Goal: Task Accomplishment & Management: Manage account settings

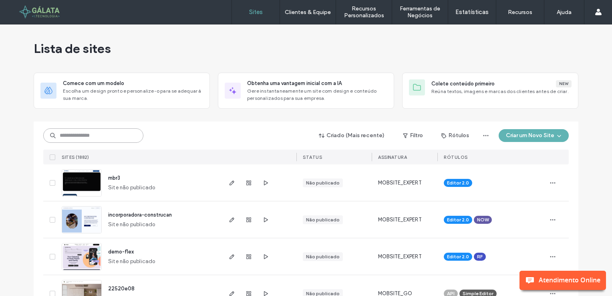
click at [99, 136] on input at bounding box center [93, 135] width 100 height 14
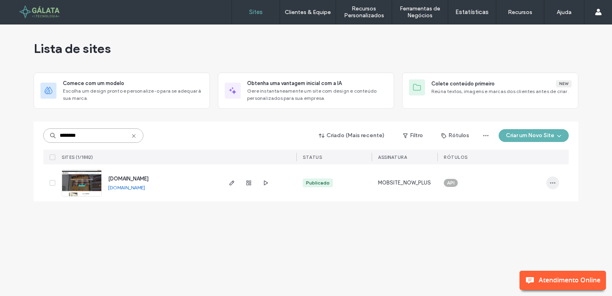
type input "********"
click at [555, 183] on icon "button" at bounding box center [553, 183] width 6 height 6
click at [228, 182] on span "button" at bounding box center [232, 183] width 10 height 10
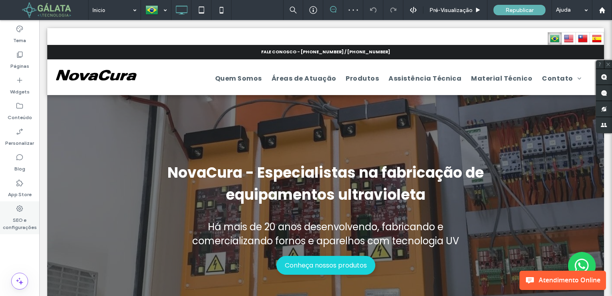
click at [25, 221] on label "SEO e configurações" at bounding box center [19, 221] width 39 height 18
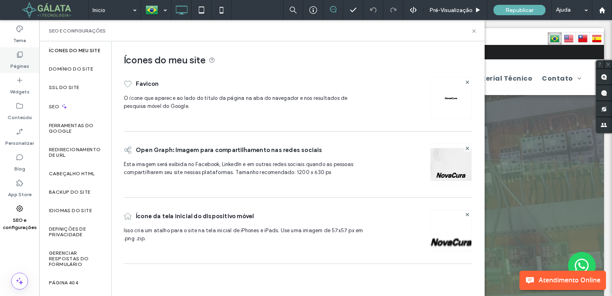
click at [18, 67] on label "Páginas" at bounding box center [19, 64] width 19 height 11
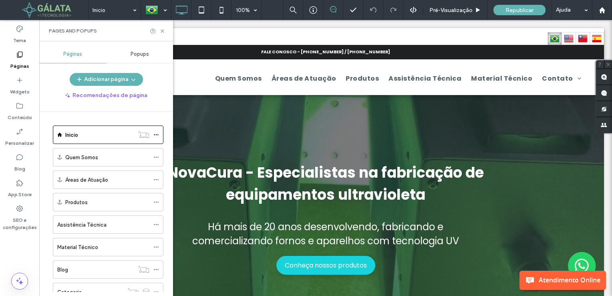
click at [139, 55] on span "Popups" at bounding box center [140, 54] width 18 height 6
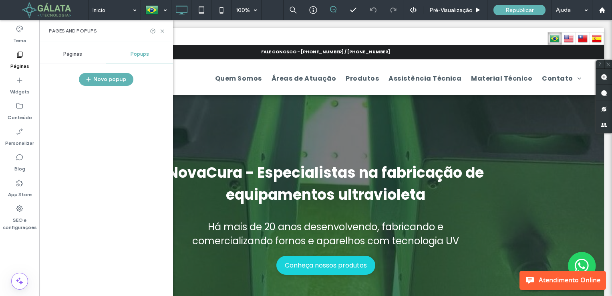
click at [83, 55] on div "Páginas" at bounding box center [72, 54] width 67 height 18
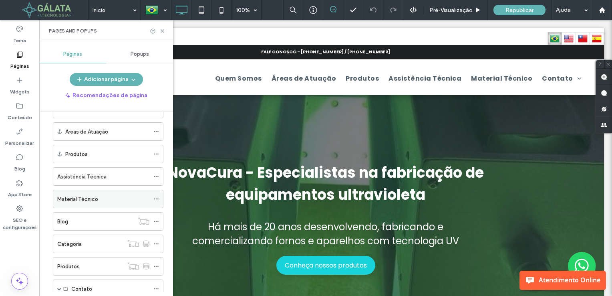
scroll to position [72, 0]
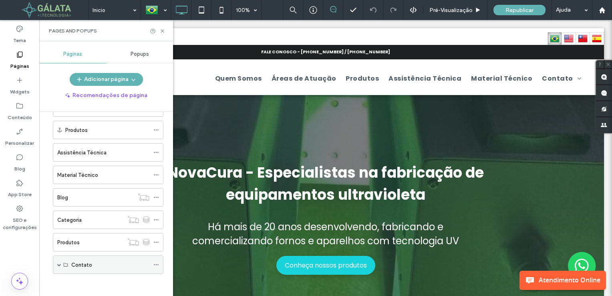
click at [86, 259] on label "Contato" at bounding box center [81, 265] width 21 height 14
click at [105, 260] on div "Contato" at bounding box center [110, 264] width 78 height 8
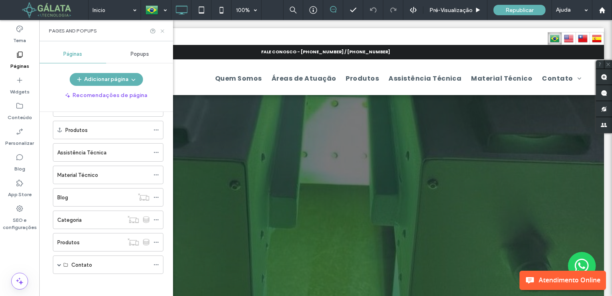
click at [164, 28] on icon at bounding box center [162, 31] width 6 height 6
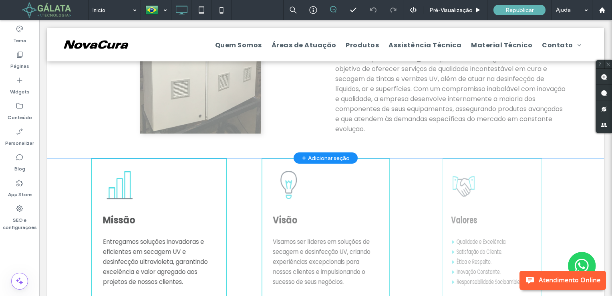
scroll to position [601, 0]
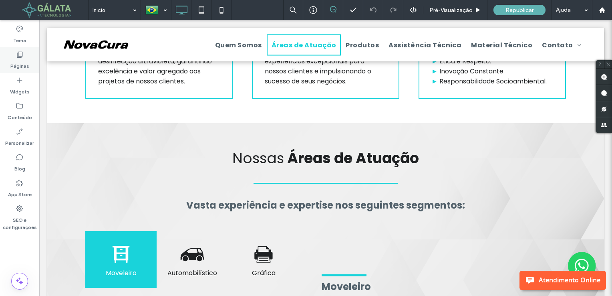
click at [26, 63] on label "Páginas" at bounding box center [19, 64] width 19 height 11
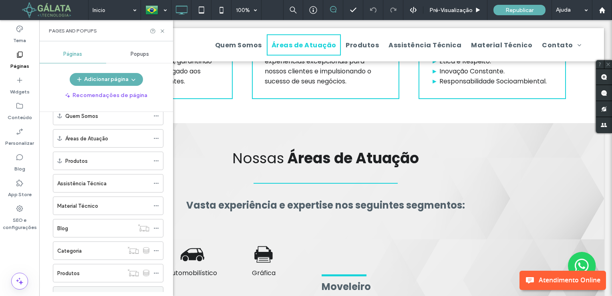
scroll to position [72, 0]
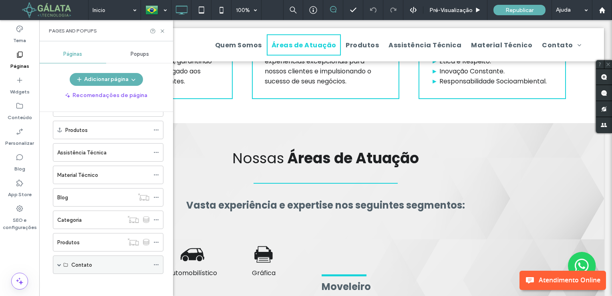
click at [85, 257] on div "Contato" at bounding box center [110, 265] width 78 height 18
click at [59, 262] on span at bounding box center [59, 264] width 4 height 4
click at [87, 280] on label "Fale Conosco" at bounding box center [88, 283] width 34 height 14
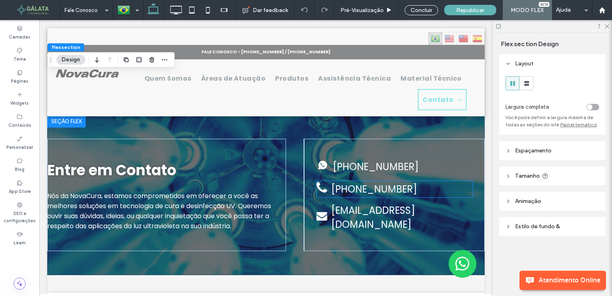
scroll to position [40, 0]
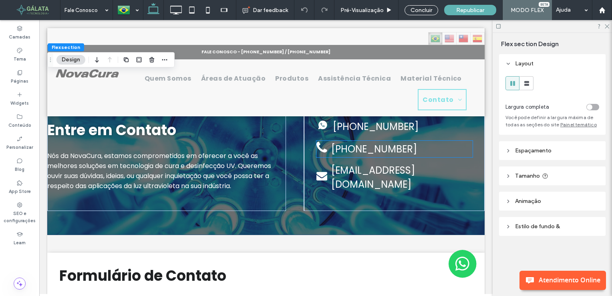
click at [359, 155] on span "(21) 3827-3840" at bounding box center [374, 148] width 86 height 13
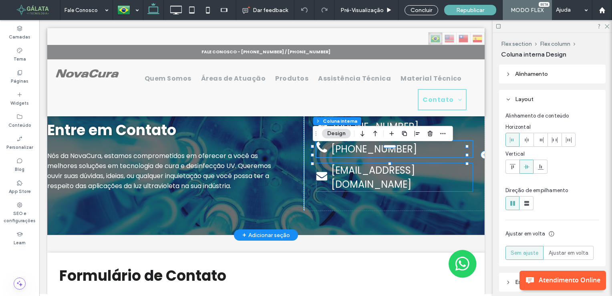
click at [360, 172] on span "novacura@novacura.com.br" at bounding box center [373, 177] width 84 height 27
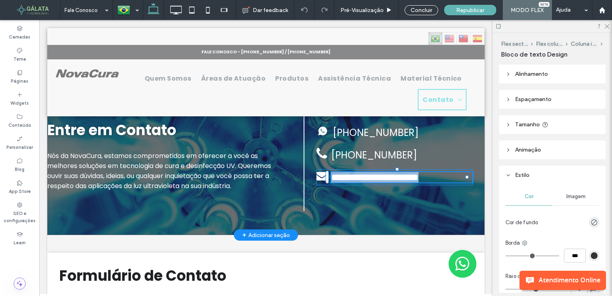
type input "*******"
type input "**"
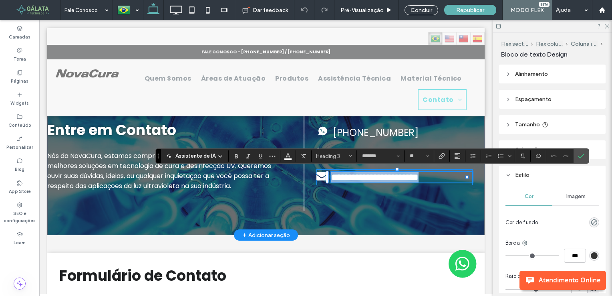
click at [357, 175] on span "**********" at bounding box center [374, 177] width 87 height 10
copy span "**********"
click at [16, 212] on label "SEO e configurações" at bounding box center [19, 216] width 39 height 16
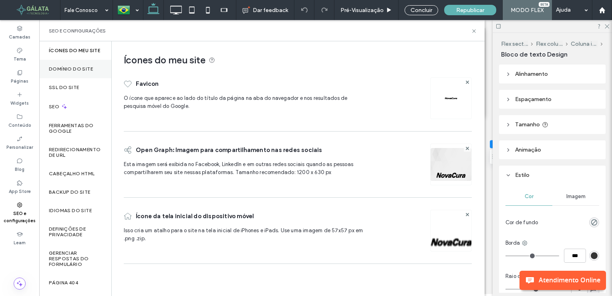
click at [75, 72] on label "Domínio do site" at bounding box center [71, 69] width 44 height 6
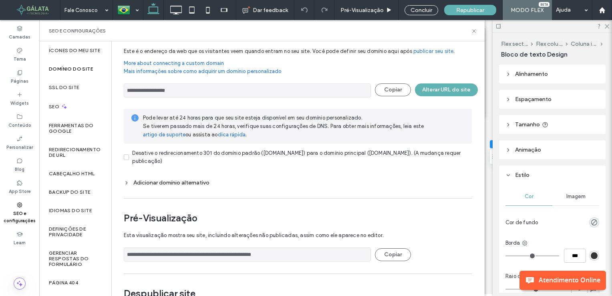
scroll to position [58, 0]
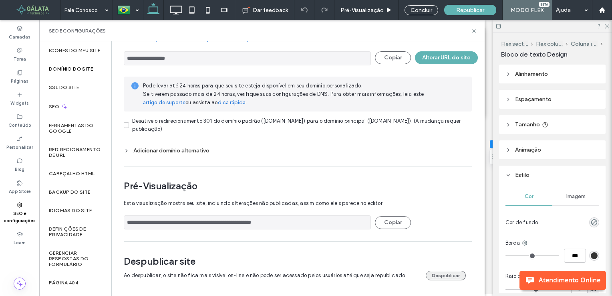
click at [441, 278] on button "Despublicar" at bounding box center [446, 276] width 40 height 10
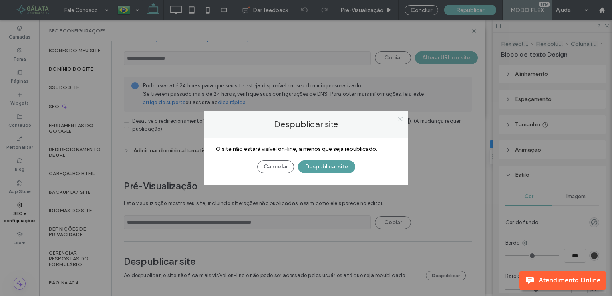
click at [342, 165] on button "Despublicar site" at bounding box center [326, 166] width 57 height 13
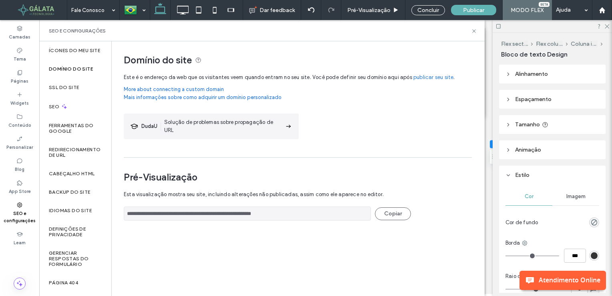
scroll to position [0, 0]
click at [56, 109] on label "SEO" at bounding box center [55, 107] width 12 height 6
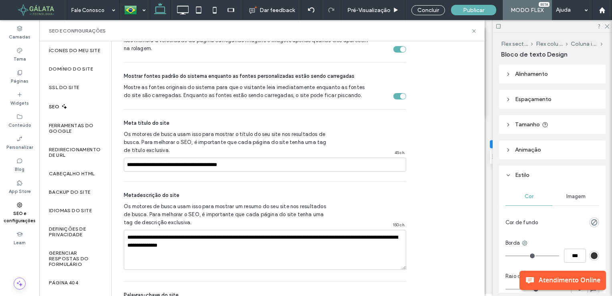
scroll to position [401, 0]
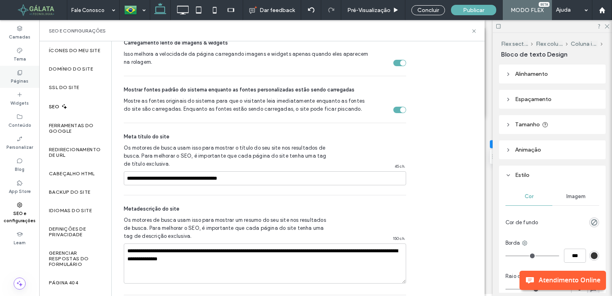
click at [24, 78] on label "Páginas" at bounding box center [20, 80] width 18 height 9
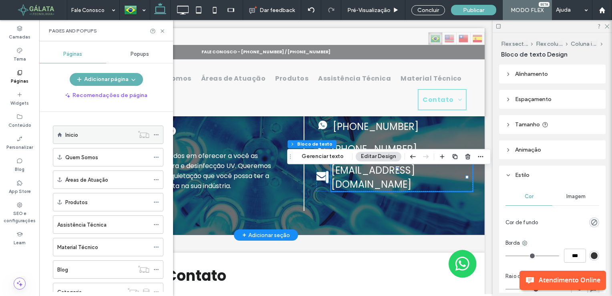
click at [154, 134] on icon at bounding box center [156, 135] width 6 height 6
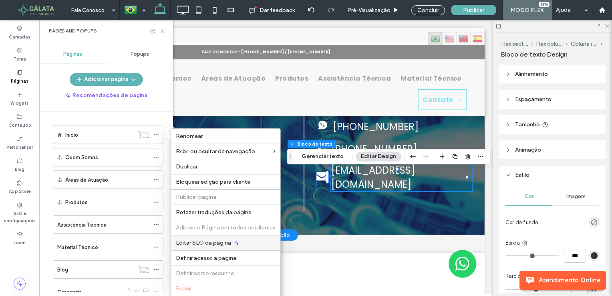
click at [208, 241] on span "Editar SEO da página" at bounding box center [203, 242] width 55 height 7
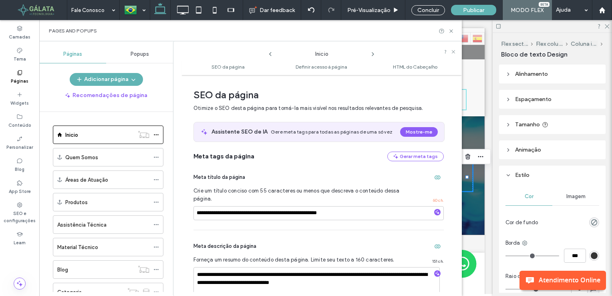
scroll to position [4, 0]
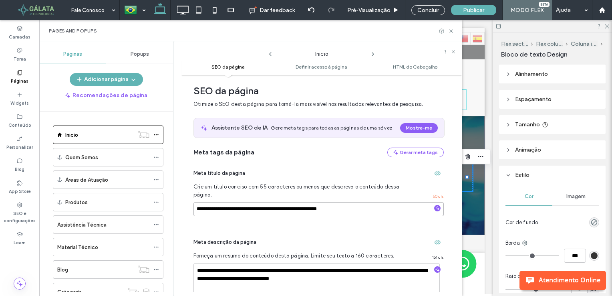
click at [298, 212] on input "**********" at bounding box center [319, 209] width 250 height 14
